Goal: Transaction & Acquisition: Purchase product/service

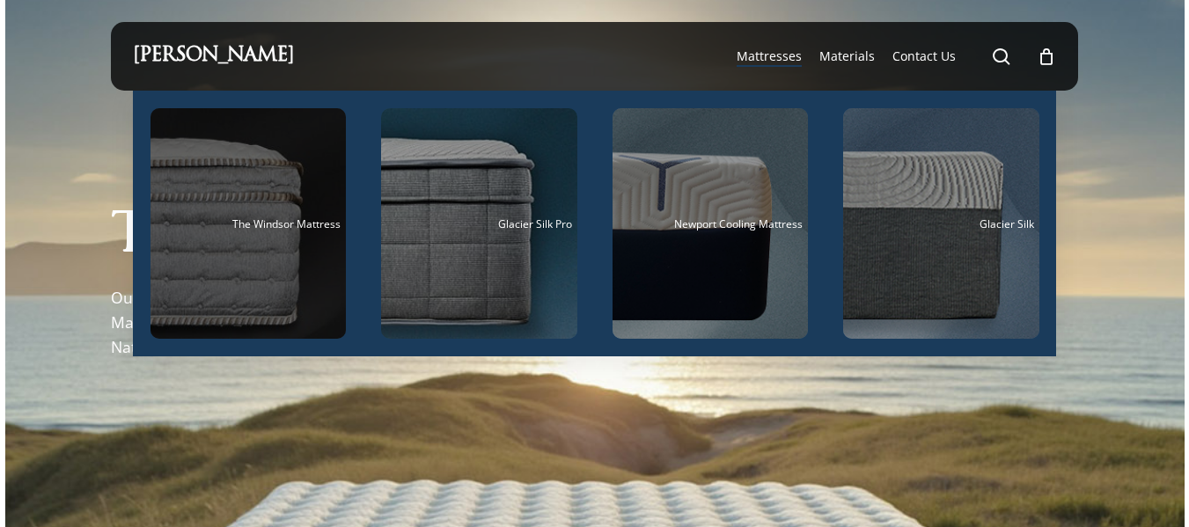
click at [295, 238] on div "Main Menu" at bounding box center [249, 223] width 196 height 231
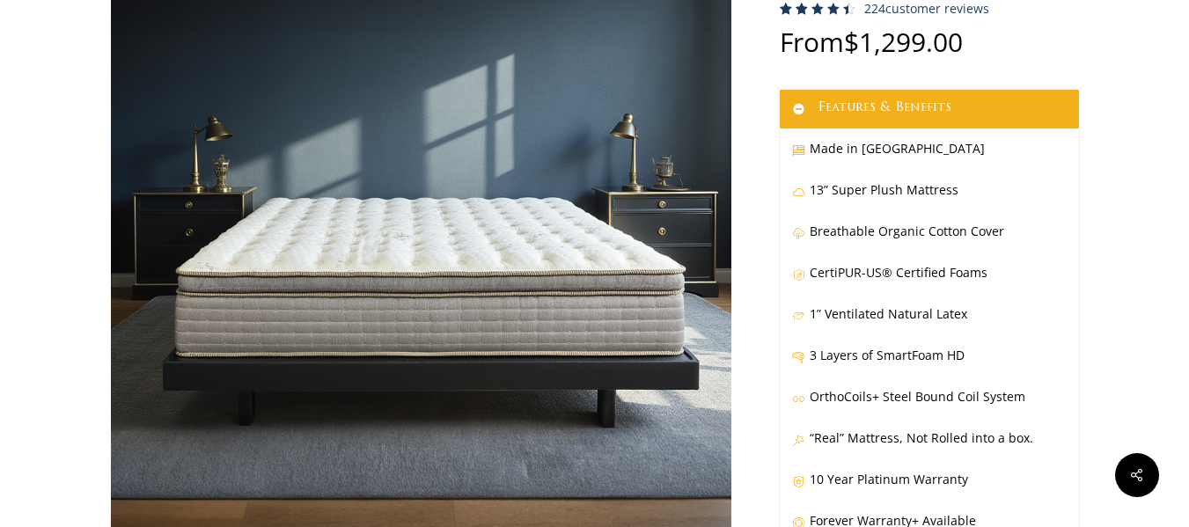
scroll to position [264, 0]
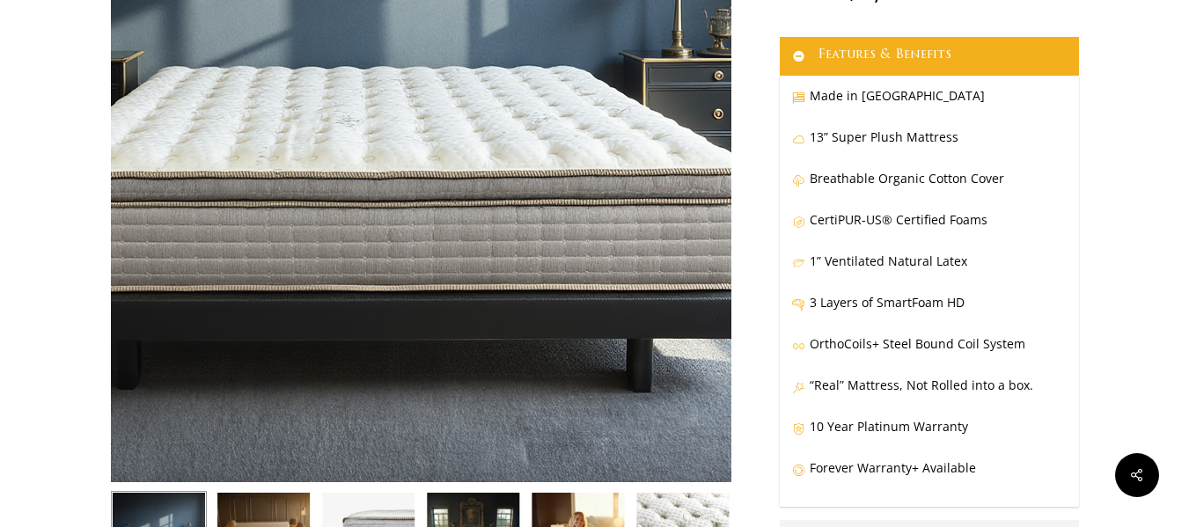
click at [526, 333] on img at bounding box center [377, 105] width 880 height 880
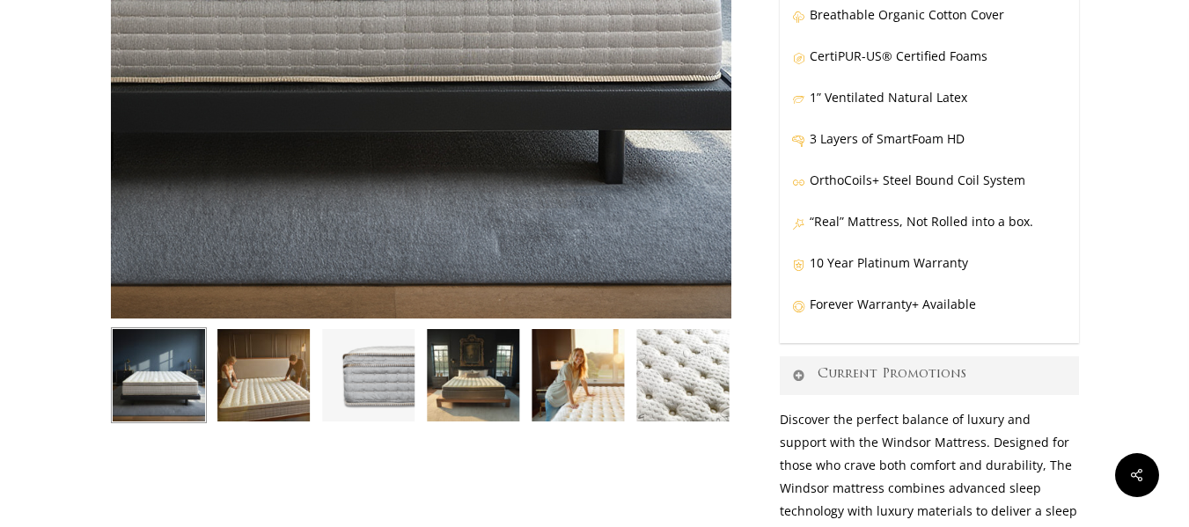
scroll to position [440, 0]
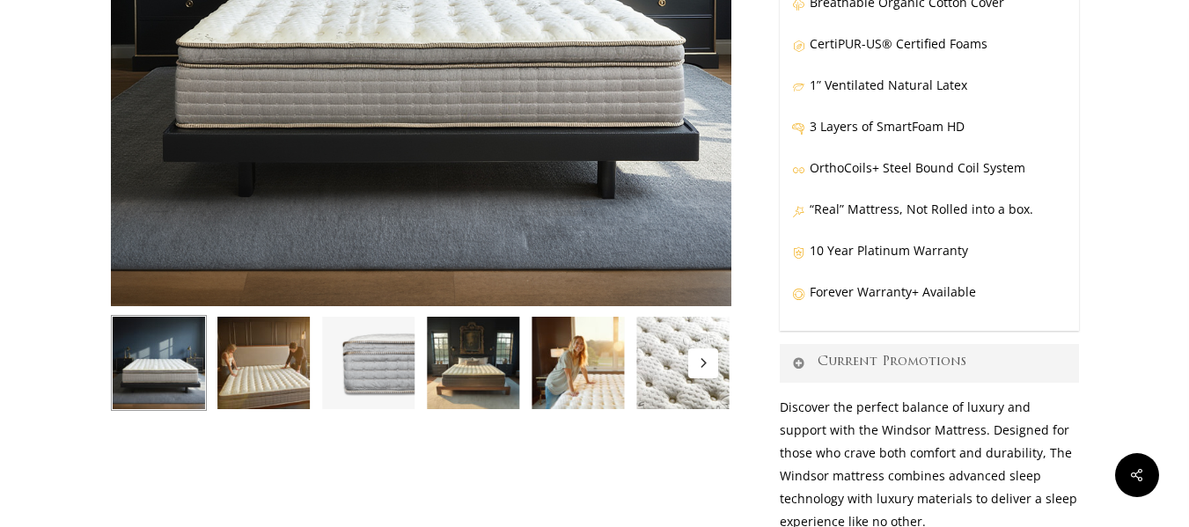
click at [678, 383] on img at bounding box center [683, 363] width 96 height 96
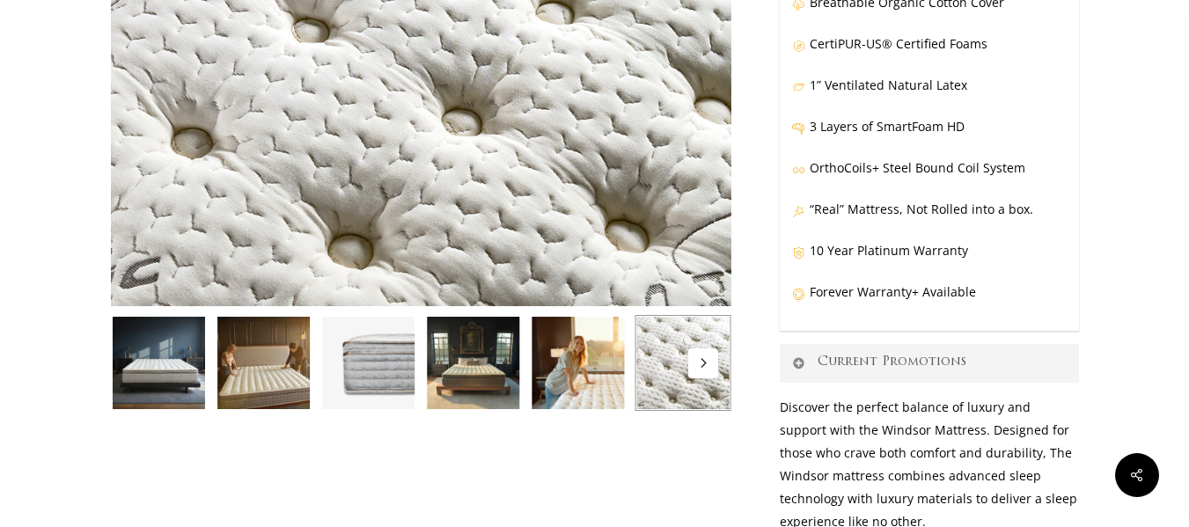
click at [697, 364] on button "Next" at bounding box center [703, 364] width 30 height 30
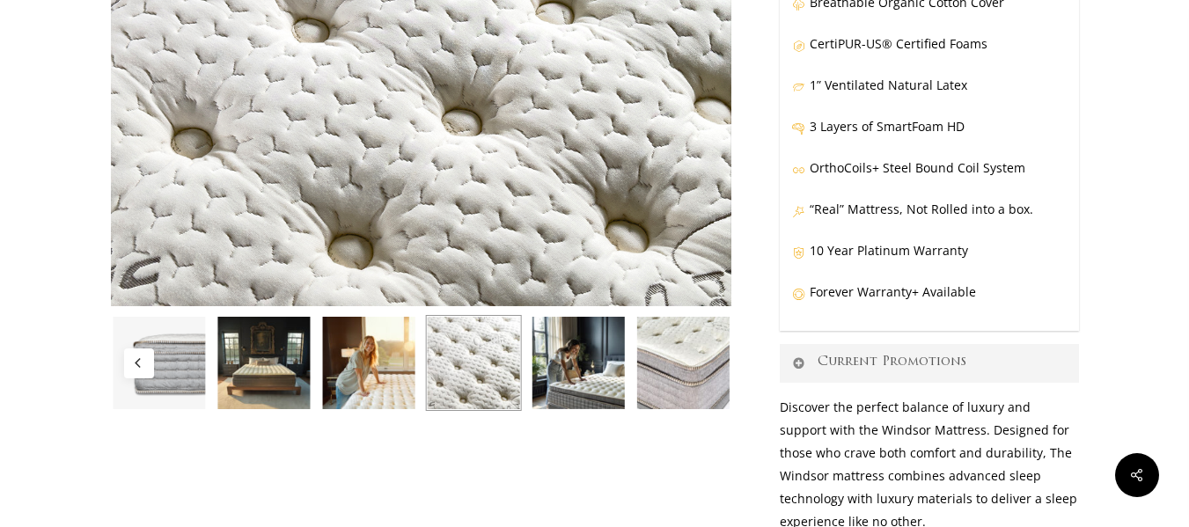
click at [141, 361] on icon "Previous" at bounding box center [138, 362] width 9 height 9
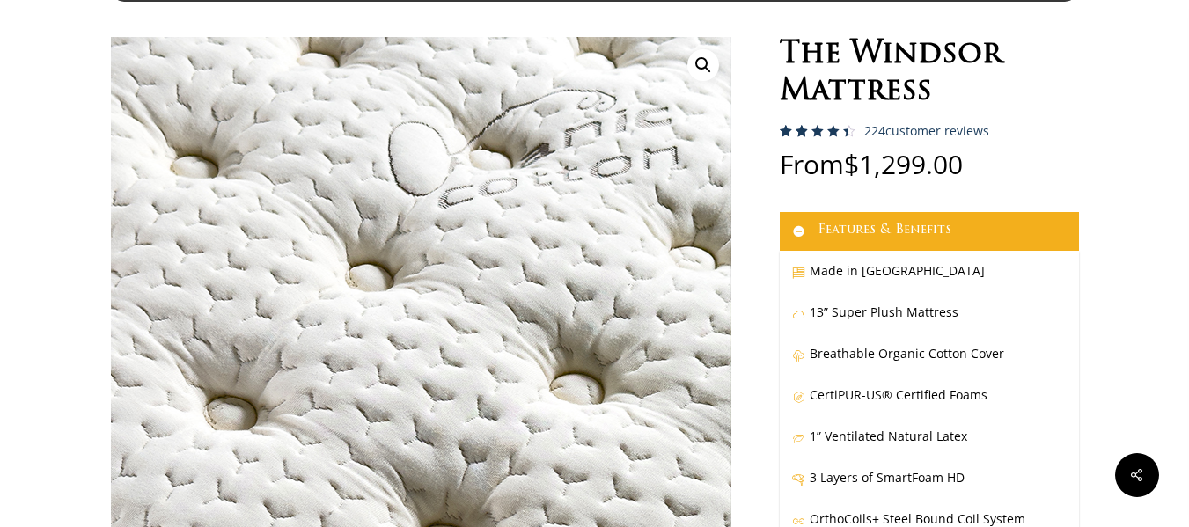
scroll to position [88, 0]
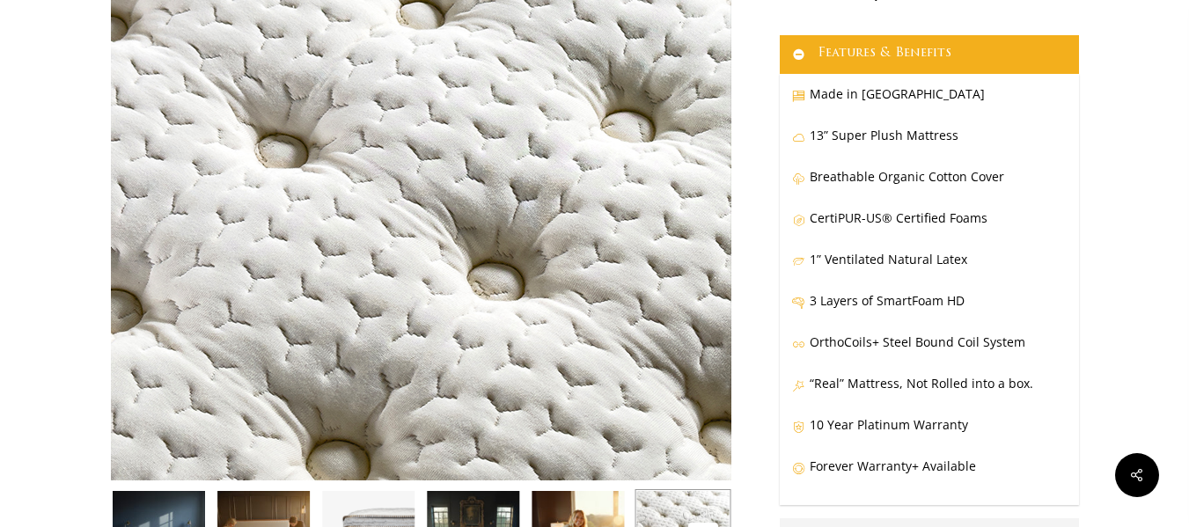
scroll to position [352, 0]
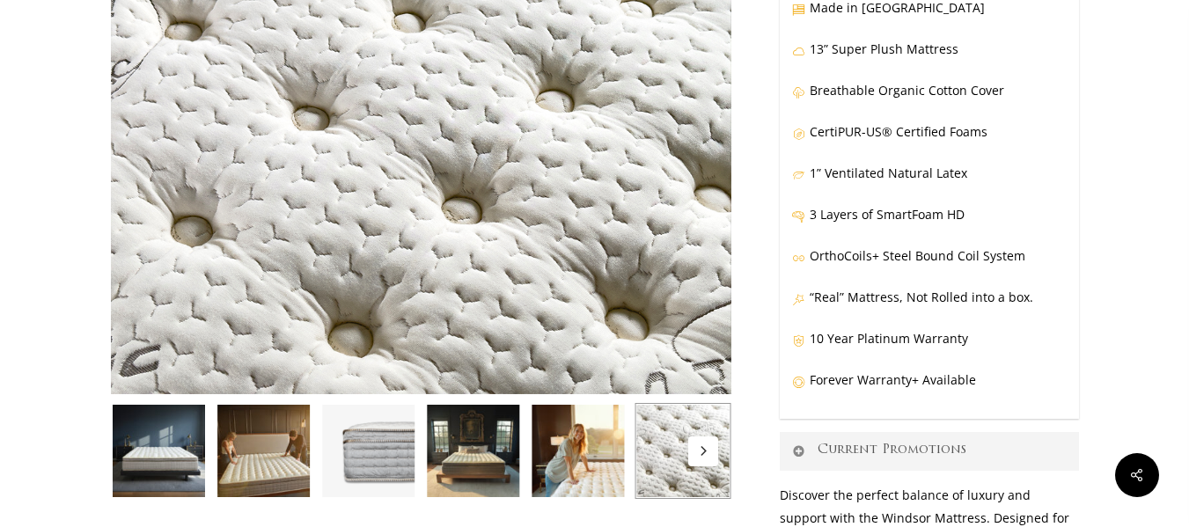
click at [186, 437] on img at bounding box center [159, 451] width 96 height 96
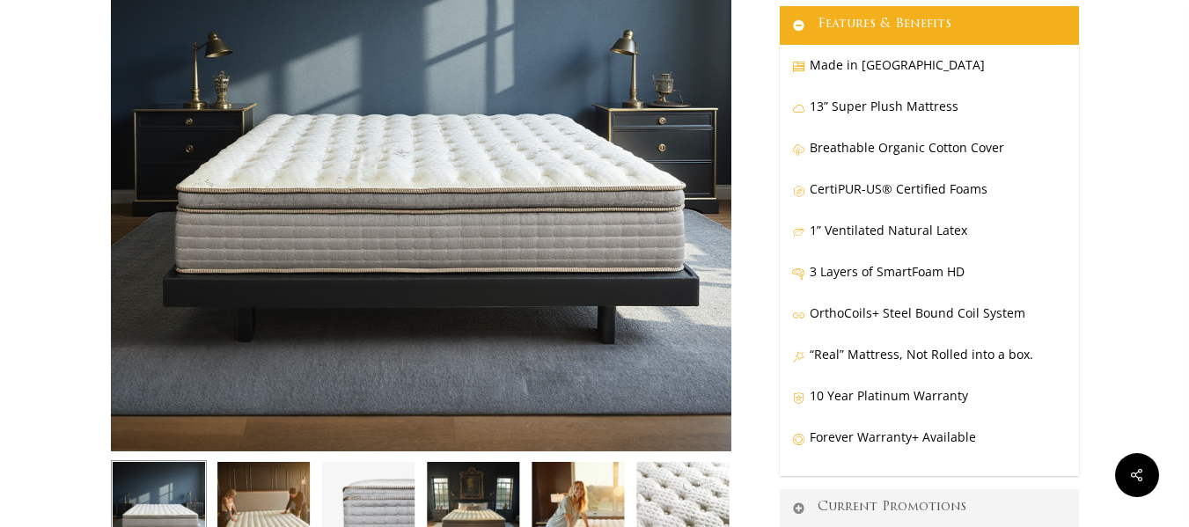
scroll to position [176, 0]
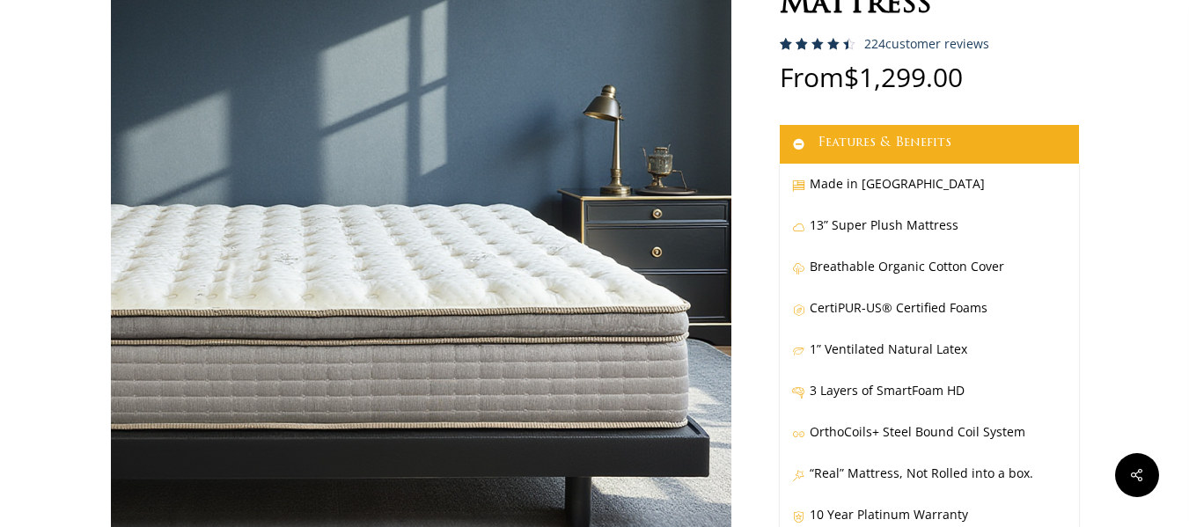
click at [673, 301] on img at bounding box center [315, 243] width 880 height 880
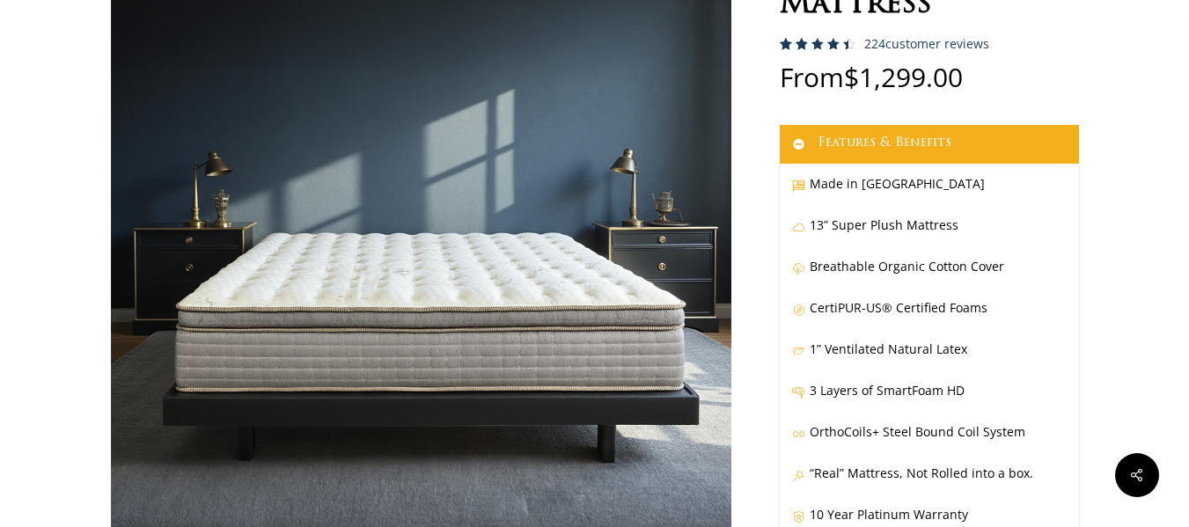
scroll to position [0, 0]
